Goal: Information Seeking & Learning: Learn about a topic

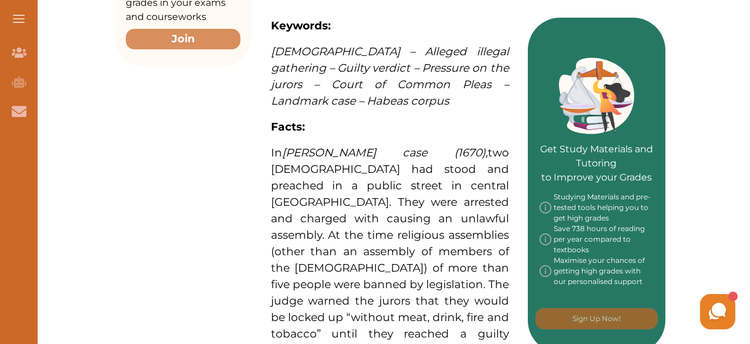
scroll to position [495, 0]
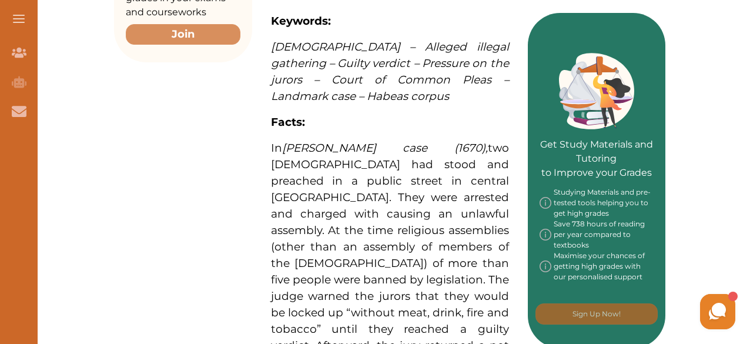
click at [748, 137] on div "Want to secure high grades in English Legal System ? We’ve created a FREE check…" at bounding box center [389, 314] width 721 height 1319
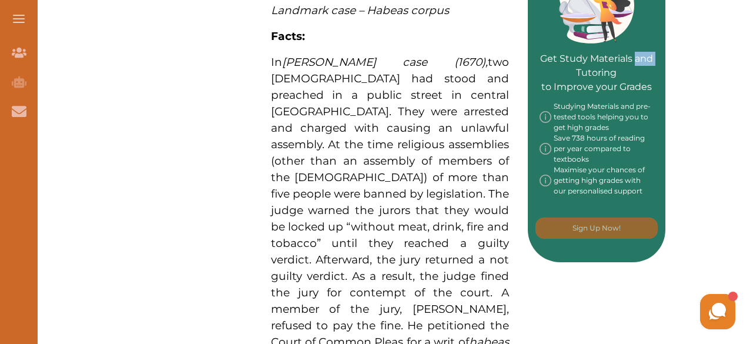
scroll to position [583, 0]
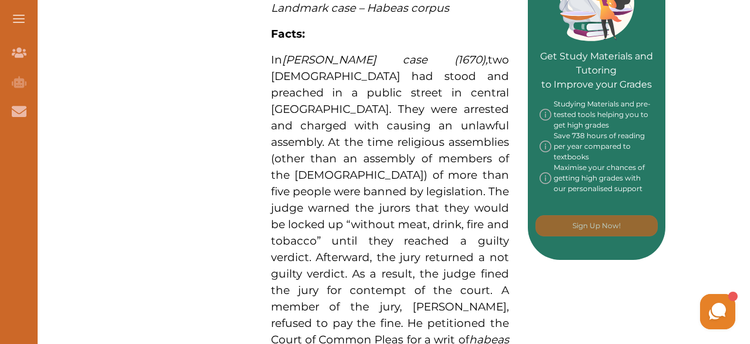
click at [702, 149] on div "Want to secure high grades in English Legal System ? We’ve created a FREE check…" at bounding box center [389, 226] width 721 height 1319
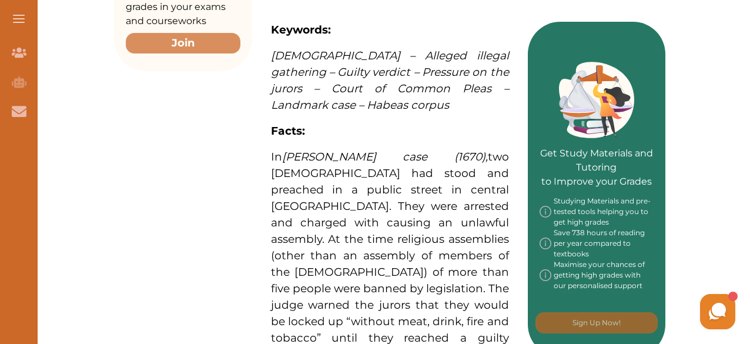
scroll to position [371, 0]
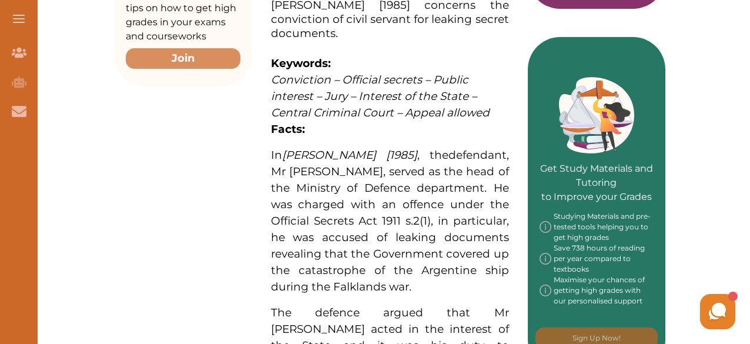
scroll to position [473, 0]
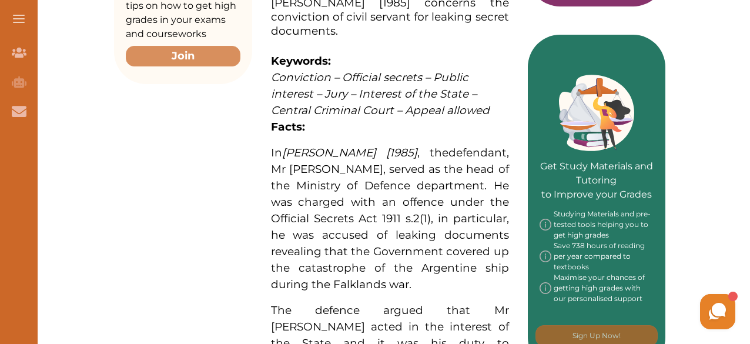
click at [713, 301] on icon at bounding box center [718, 312] width 22 height 22
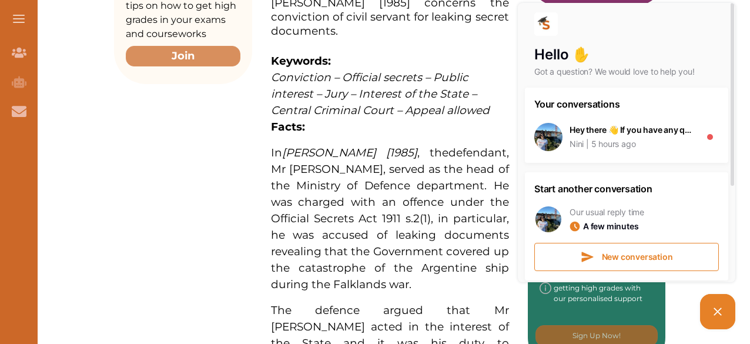
click at [709, 318] on picture at bounding box center [717, 311] width 35 height 35
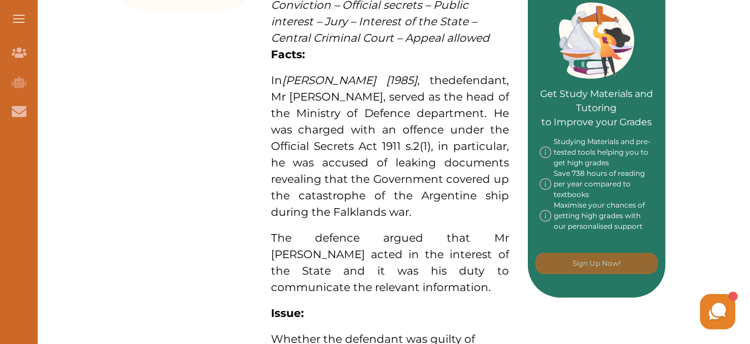
scroll to position [559, 0]
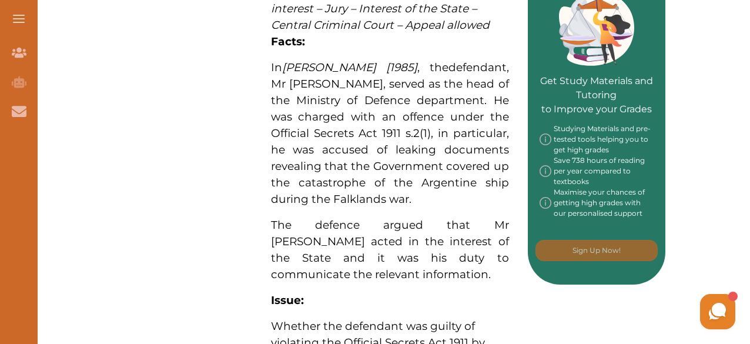
drag, startPoint x: 750, startPoint y: 118, endPoint x: 752, endPoint y: 132, distance: 13.6
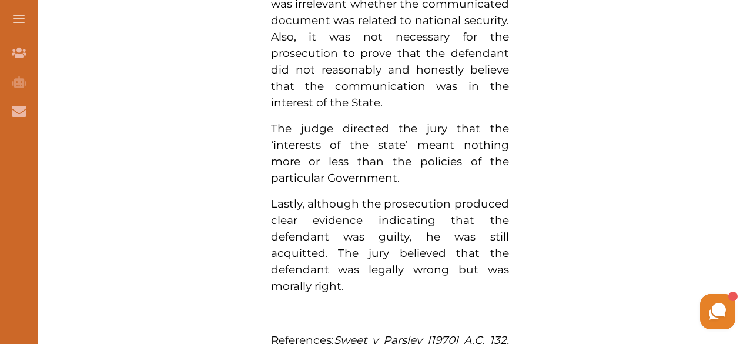
scroll to position [975, 0]
